Goal: Check status: Check status

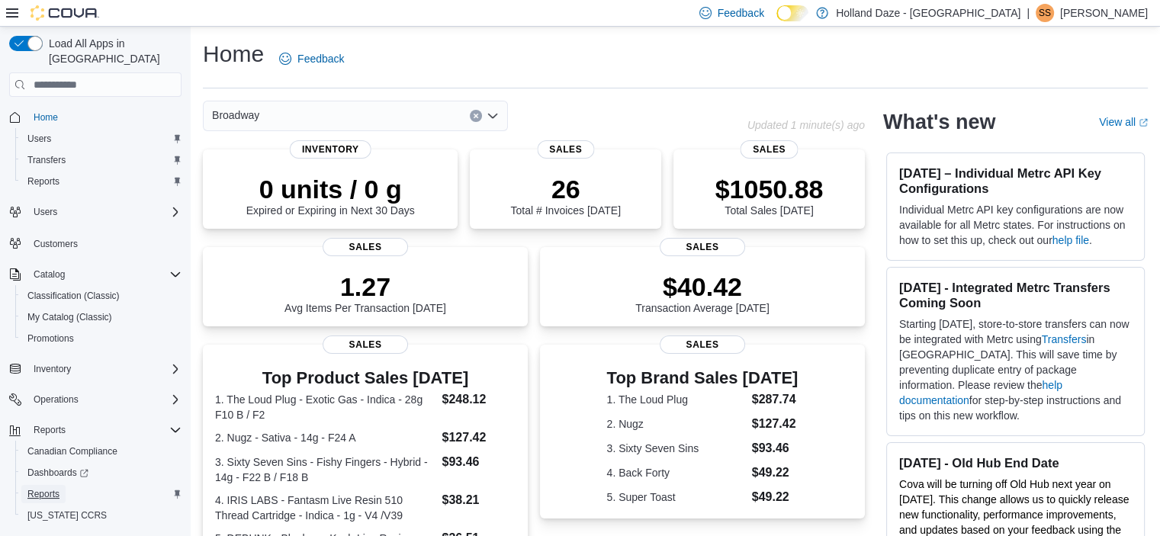
click at [43, 488] on span "Reports" at bounding box center [43, 494] width 32 height 12
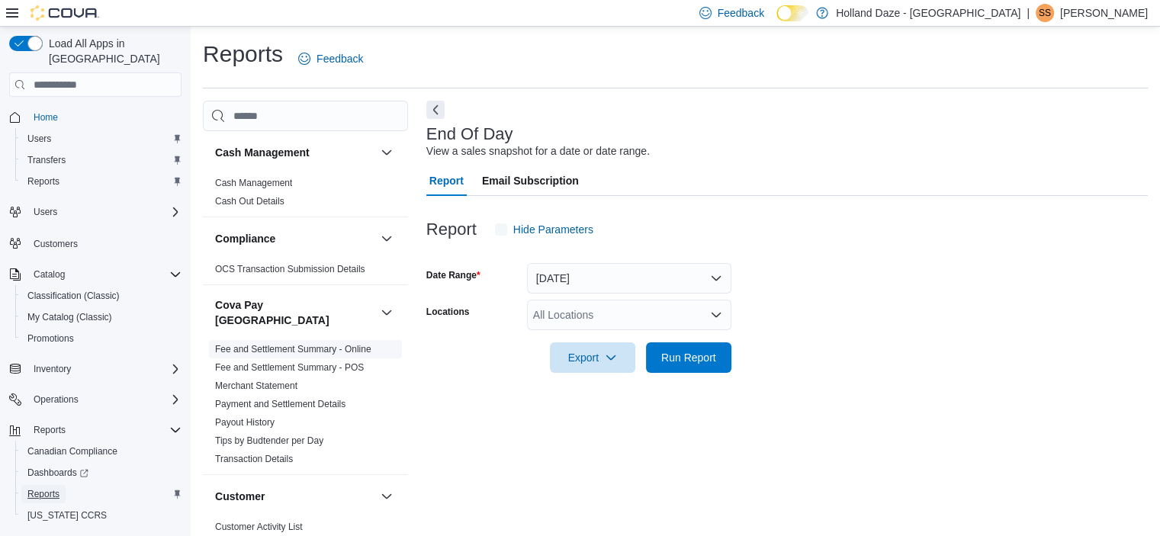
scroll to position [9, 0]
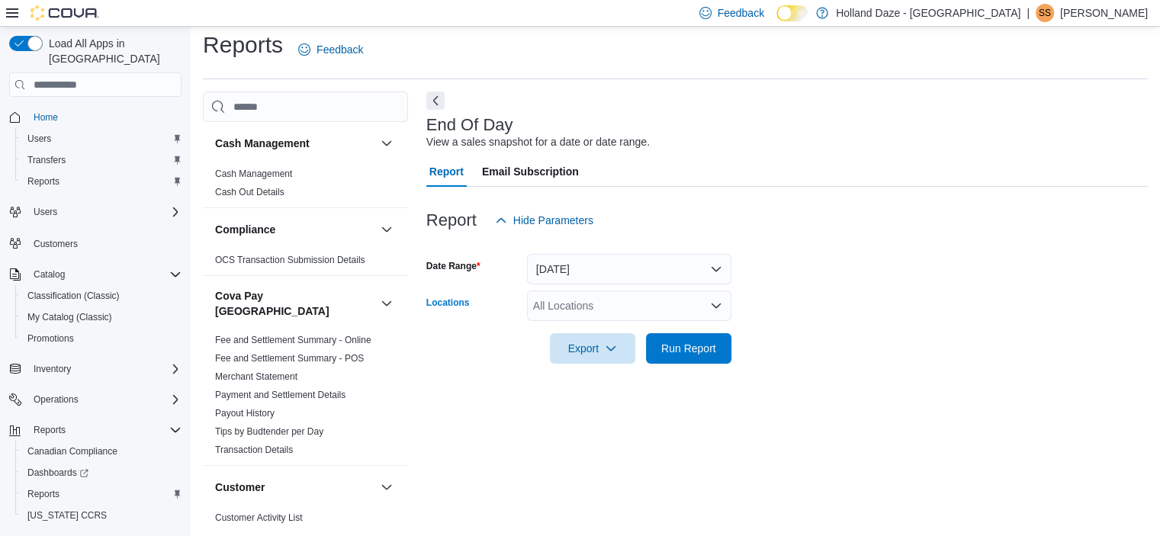
click at [719, 310] on icon "Open list of options" at bounding box center [716, 306] width 12 height 12
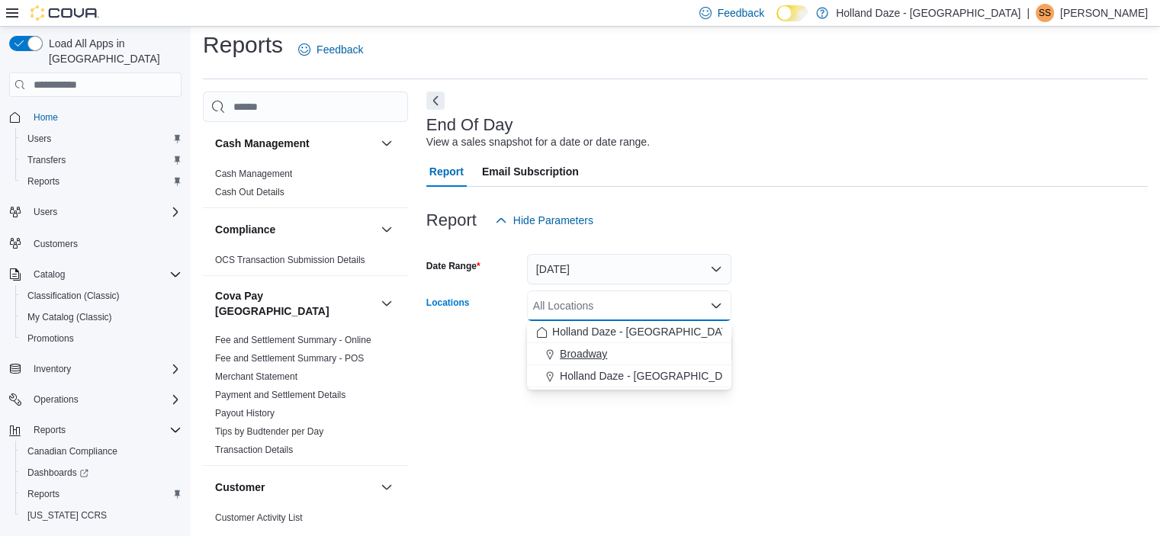
click at [663, 351] on div "Broadway" at bounding box center [629, 353] width 186 height 15
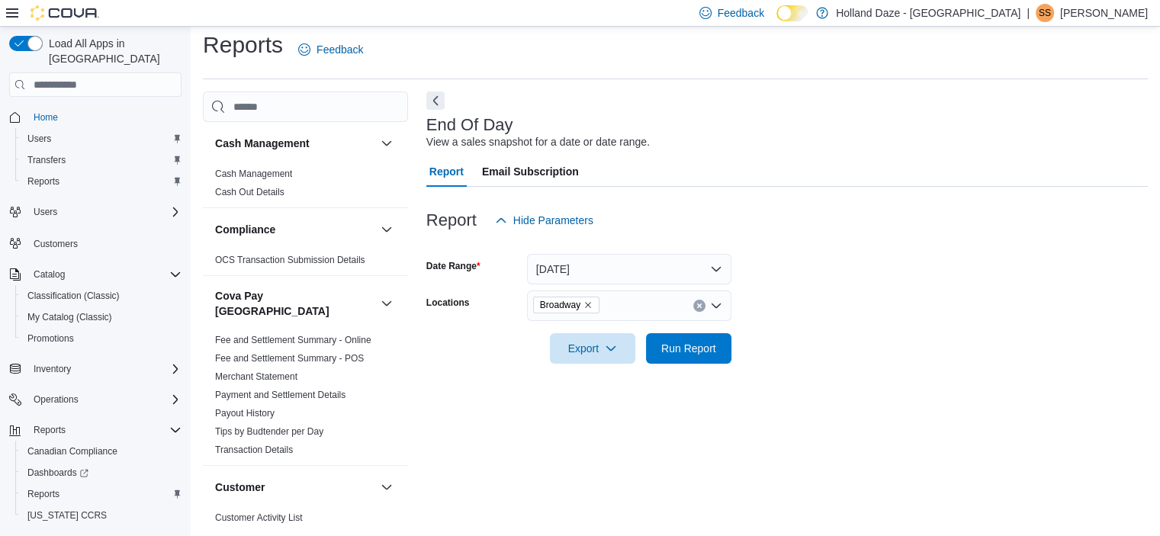
click at [771, 335] on form "Date Range [DATE] Locations Broadway Export Run Report" at bounding box center [786, 300] width 721 height 128
click at [685, 345] on span "Run Report" at bounding box center [688, 347] width 55 height 15
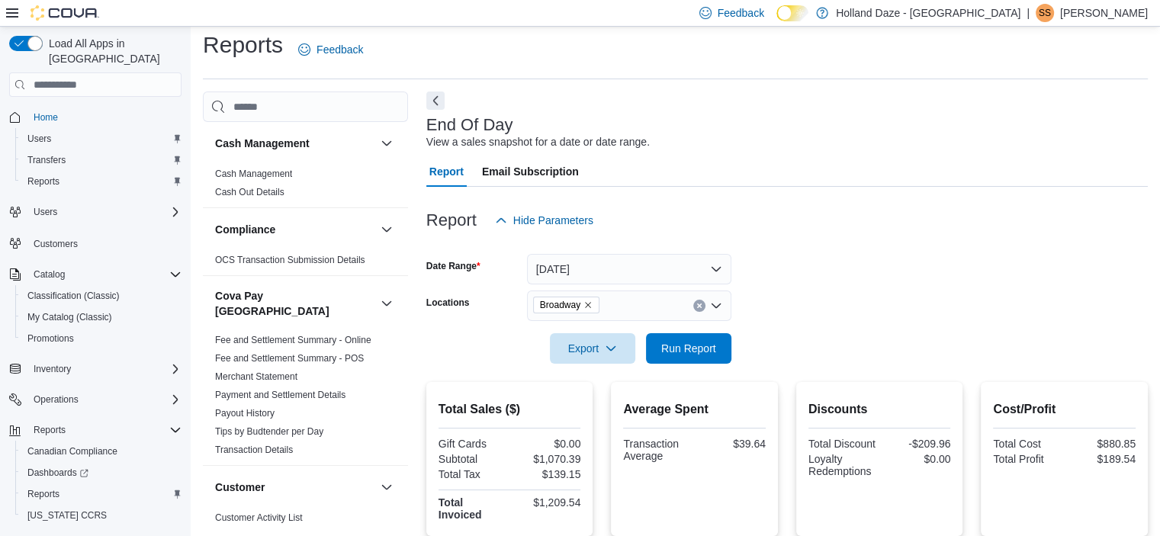
click at [916, 213] on div "Report Hide Parameters" at bounding box center [786, 220] width 721 height 30
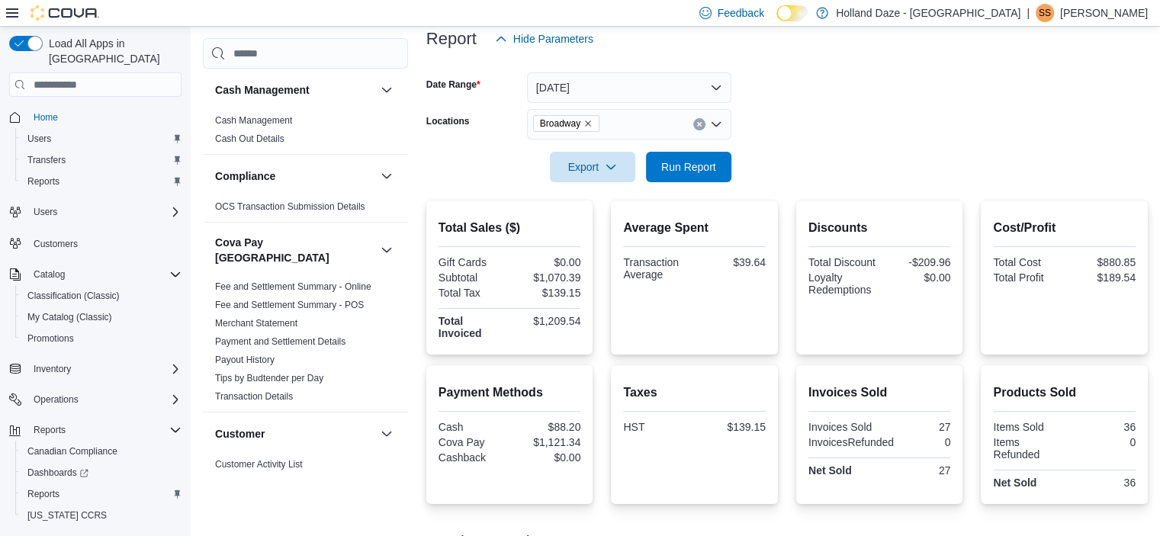
scroll to position [192, 0]
